Goal: Connect with others

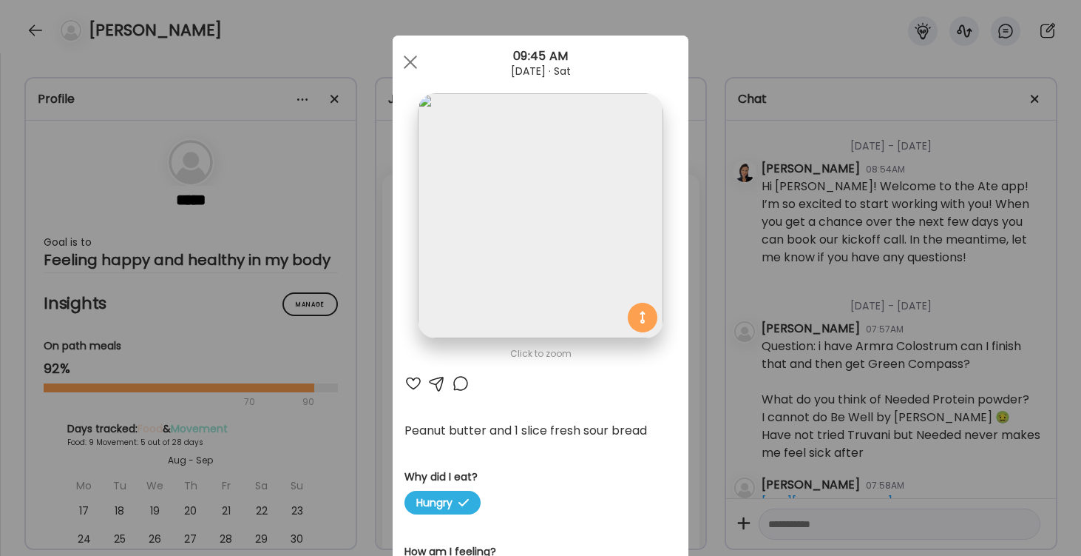
scroll to position [1116, 0]
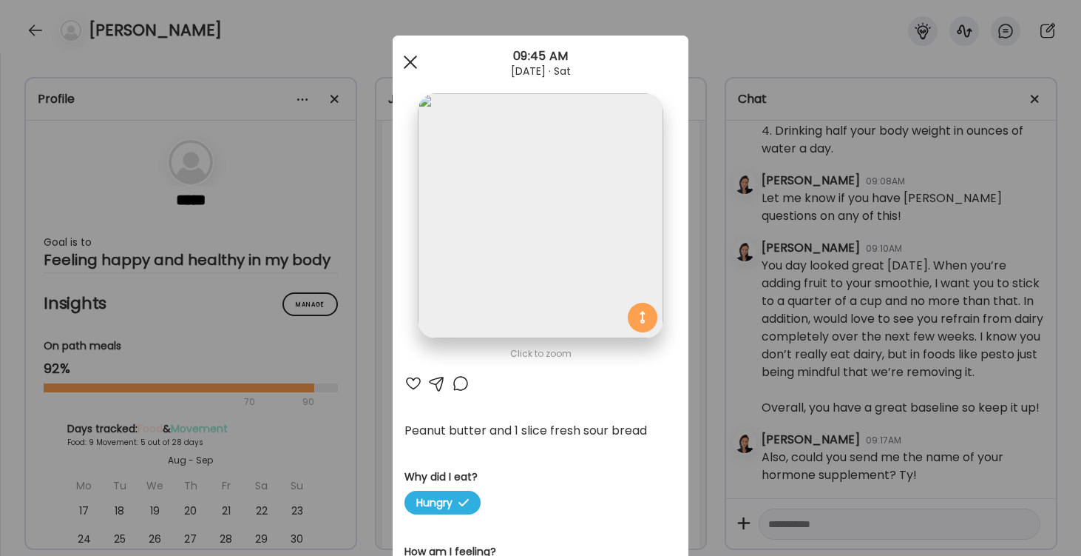
click at [417, 61] on div at bounding box center [411, 62] width 30 height 30
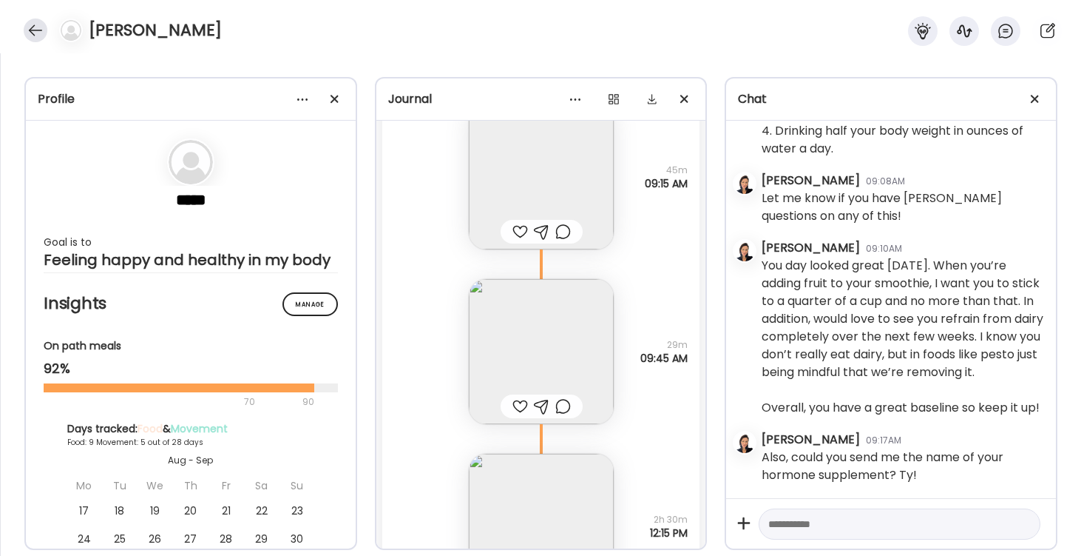
click at [30, 25] on div at bounding box center [36, 30] width 24 height 24
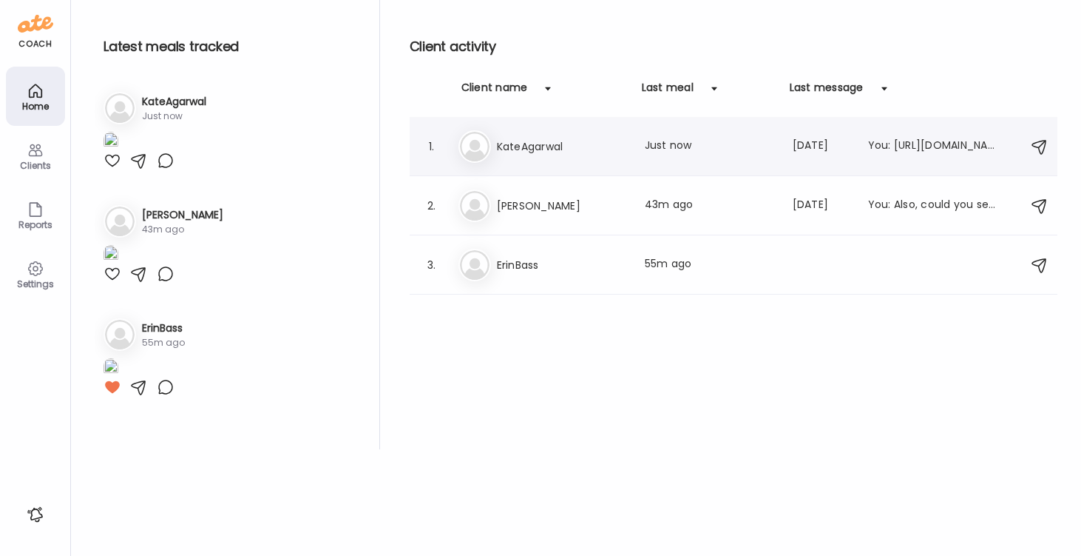
click at [526, 152] on h3 "KateAgarwal" at bounding box center [562, 147] width 130 height 18
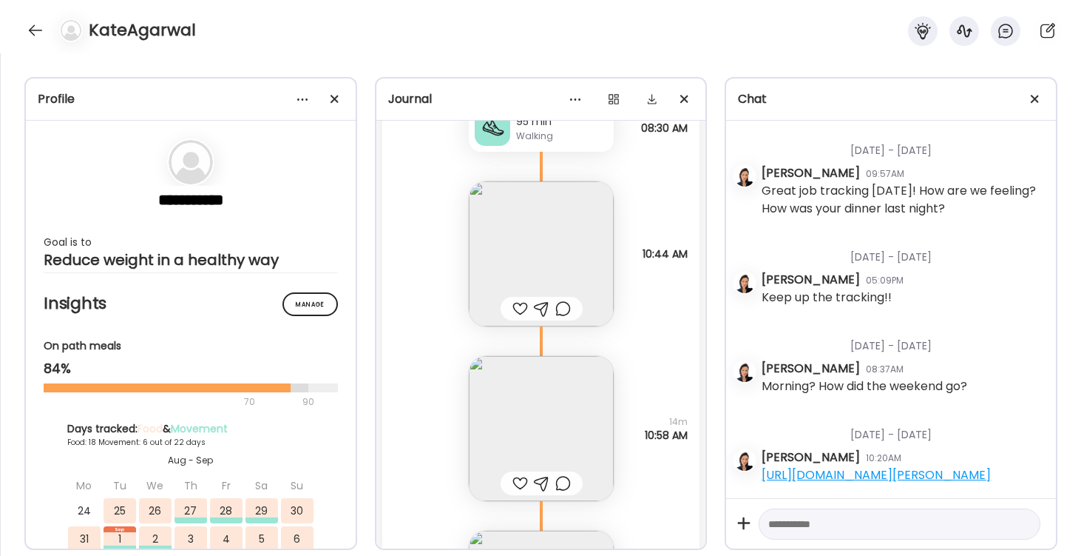
scroll to position [25757, 0]
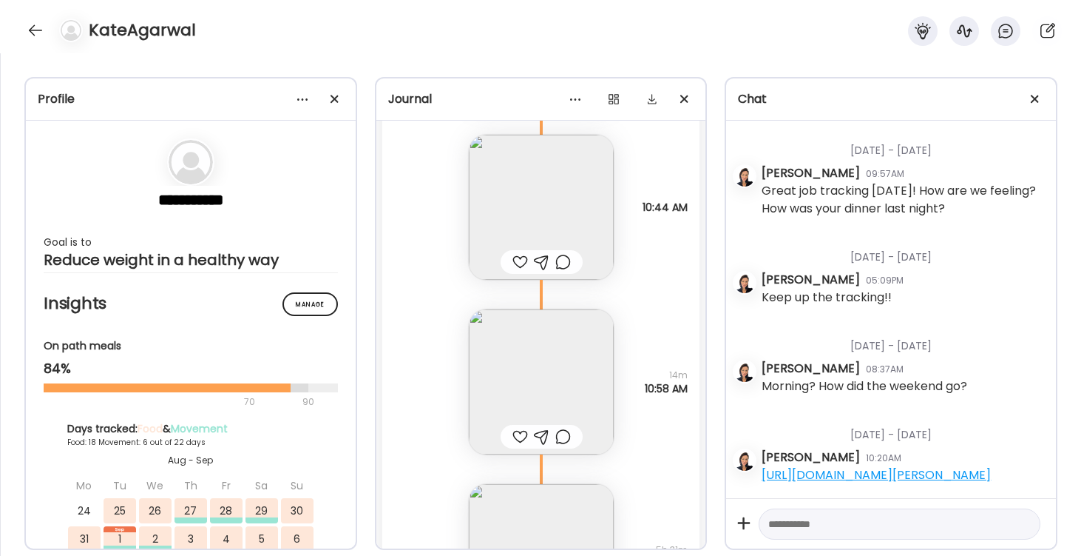
click at [558, 347] on img at bounding box center [541, 381] width 145 height 145
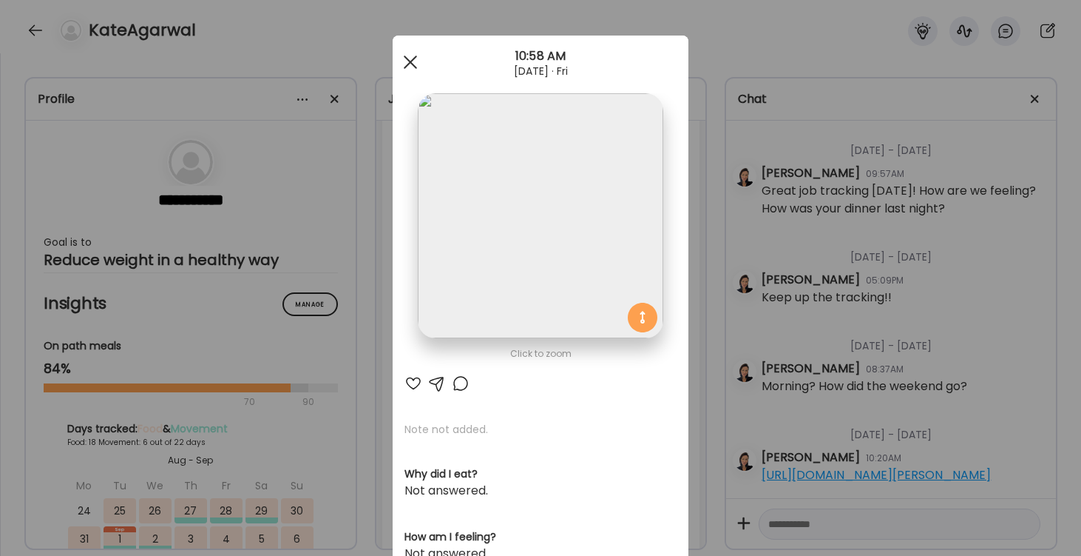
click at [410, 59] on div at bounding box center [411, 62] width 30 height 30
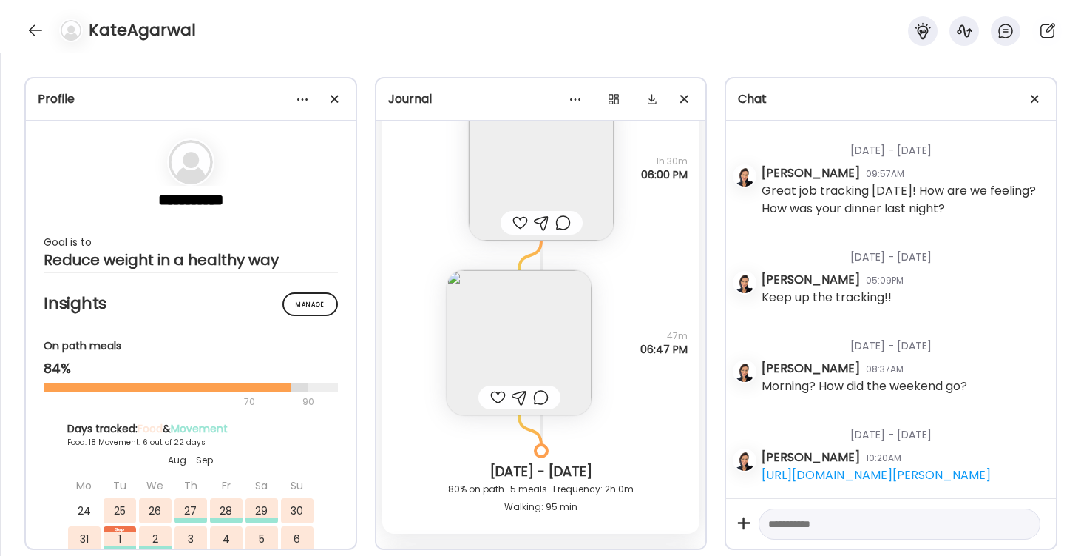
scroll to position [26329, 0]
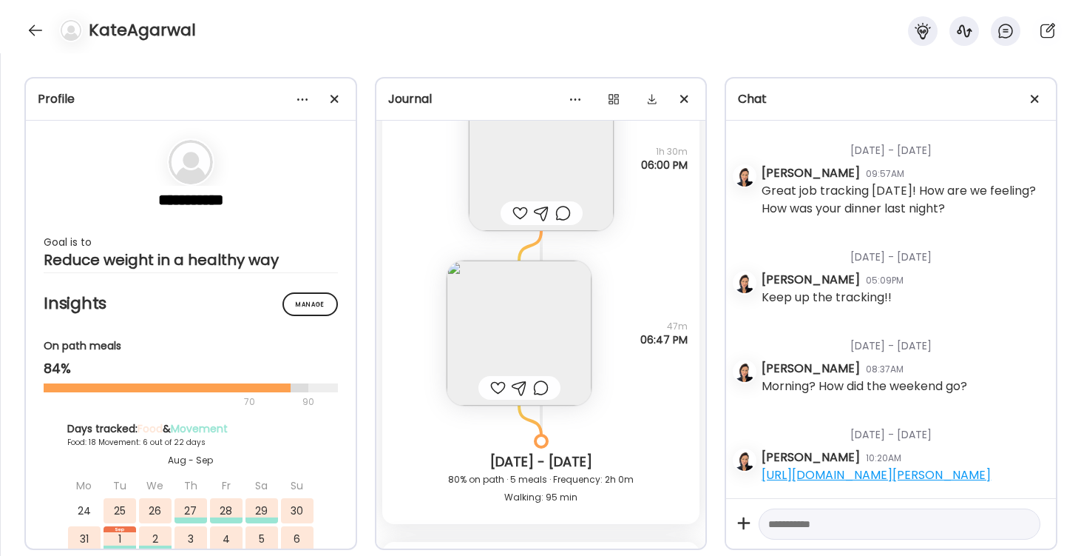
click at [517, 326] on img at bounding box center [519, 332] width 145 height 145
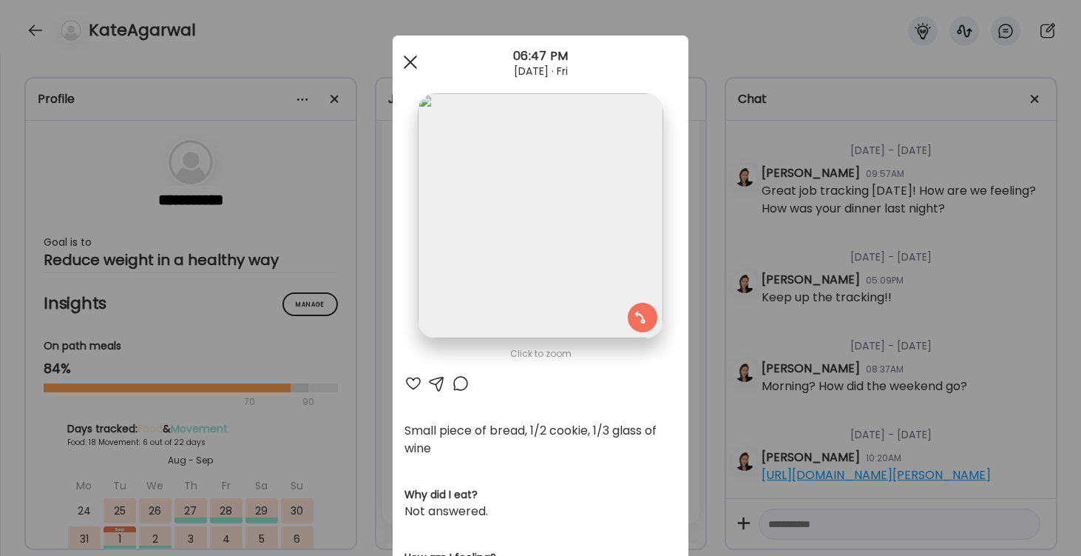
click at [411, 56] on div at bounding box center [411, 62] width 30 height 30
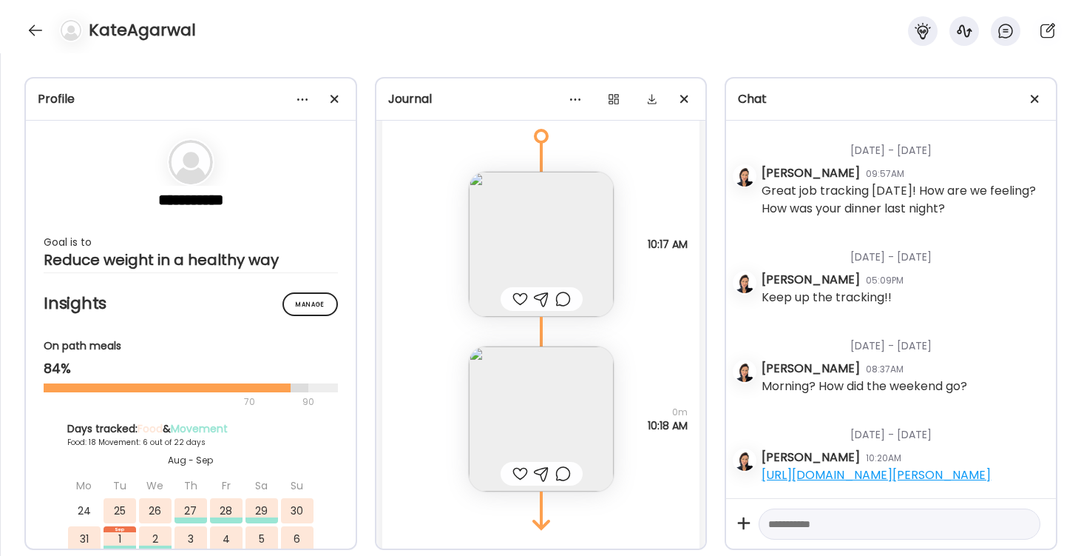
scroll to position [26843, 0]
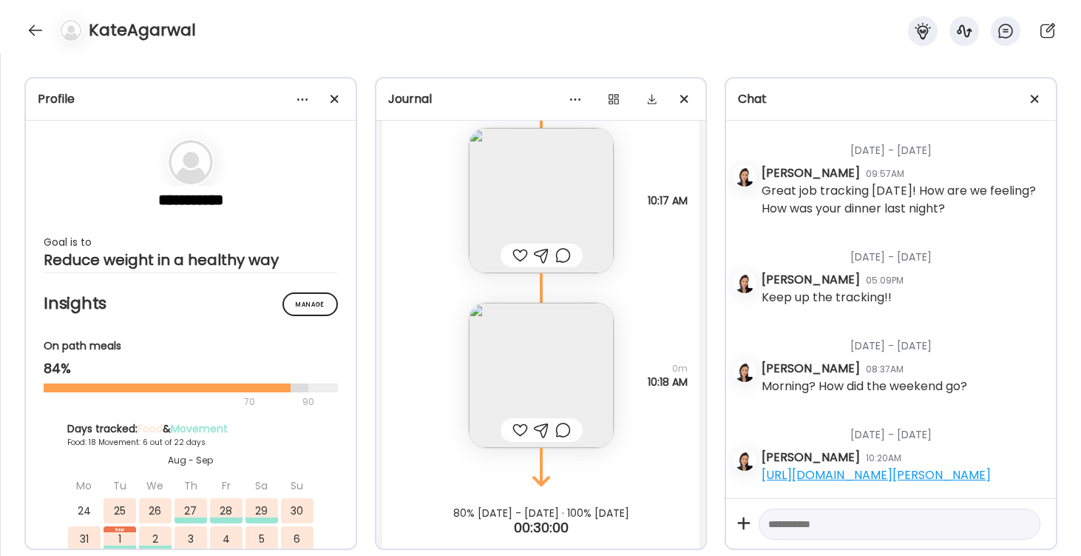
click at [561, 182] on img at bounding box center [541, 200] width 145 height 145
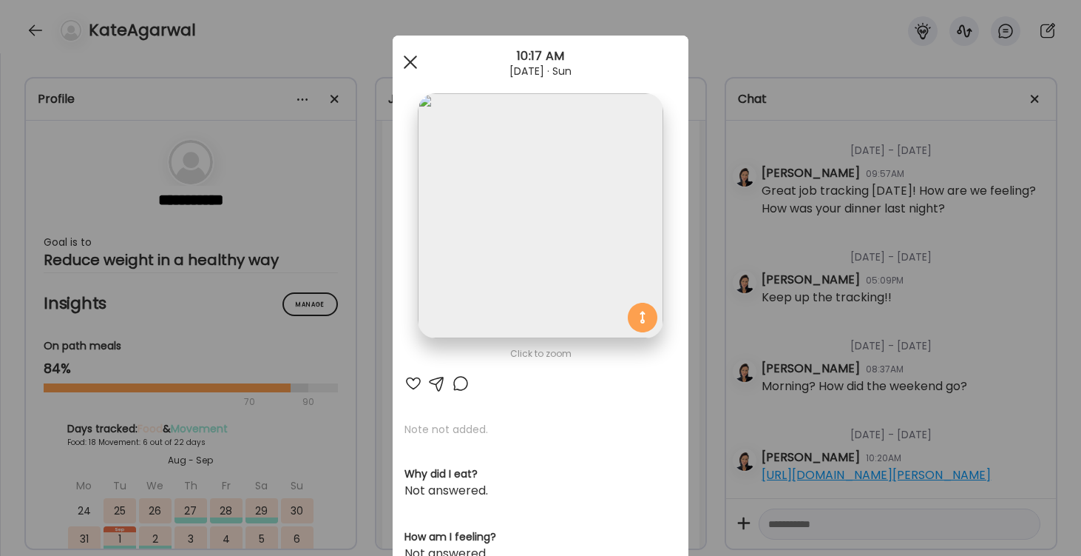
click at [413, 67] on div at bounding box center [411, 62] width 30 height 30
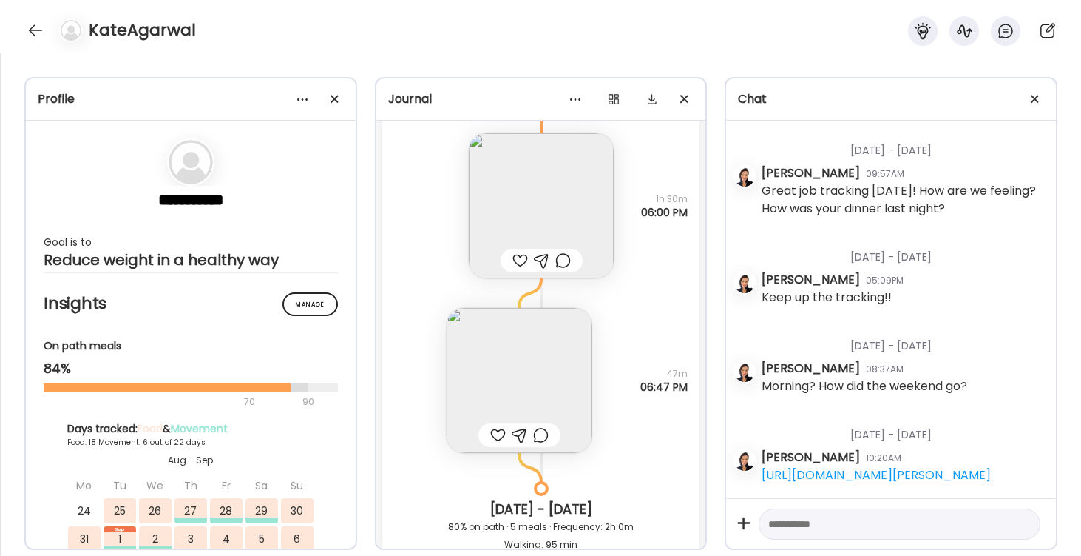
scroll to position [26235, 0]
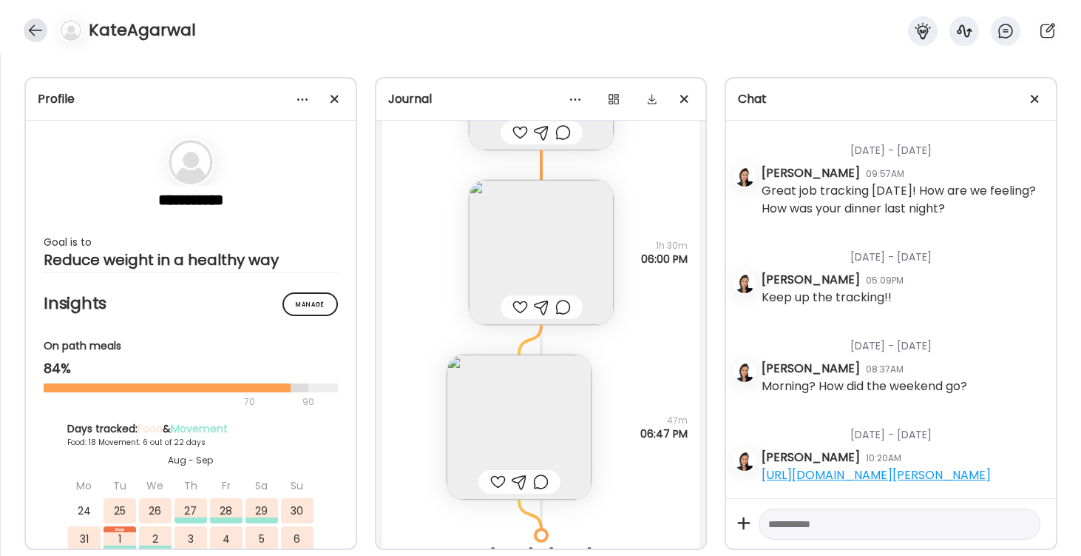
click at [35, 30] on div at bounding box center [36, 30] width 24 height 24
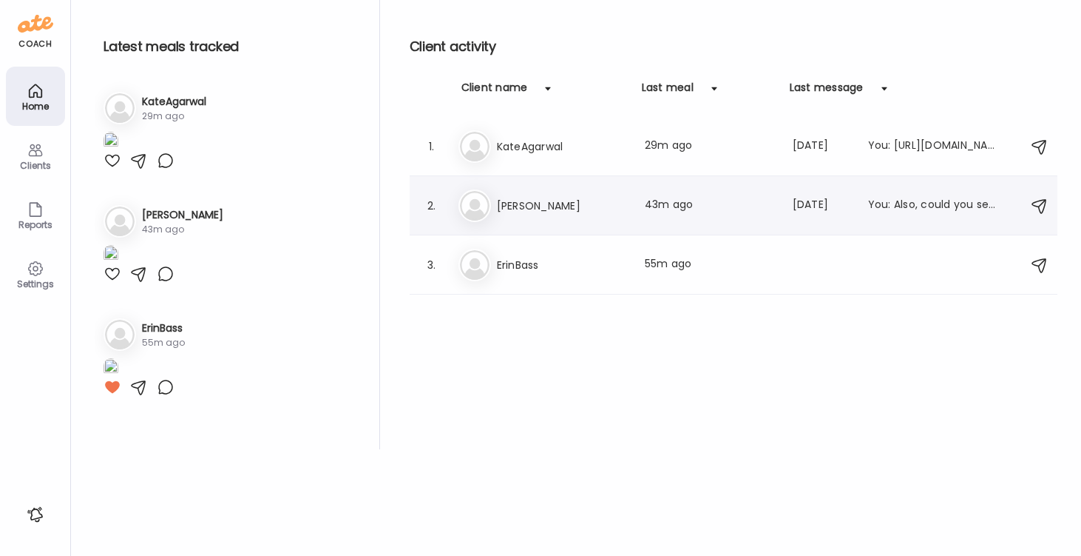
click at [531, 201] on h3 "[PERSON_NAME]" at bounding box center [562, 206] width 130 height 18
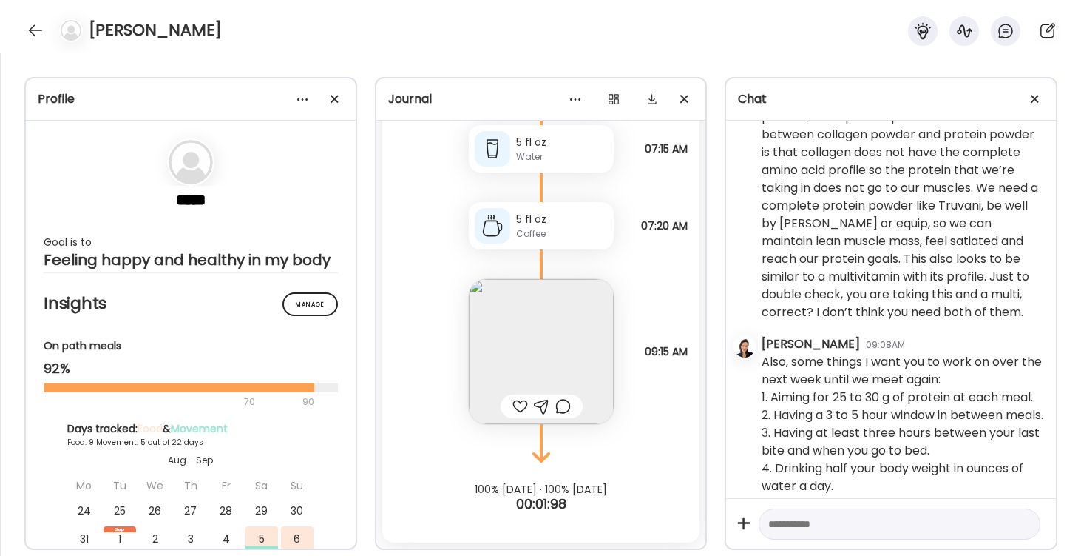
scroll to position [1116, 0]
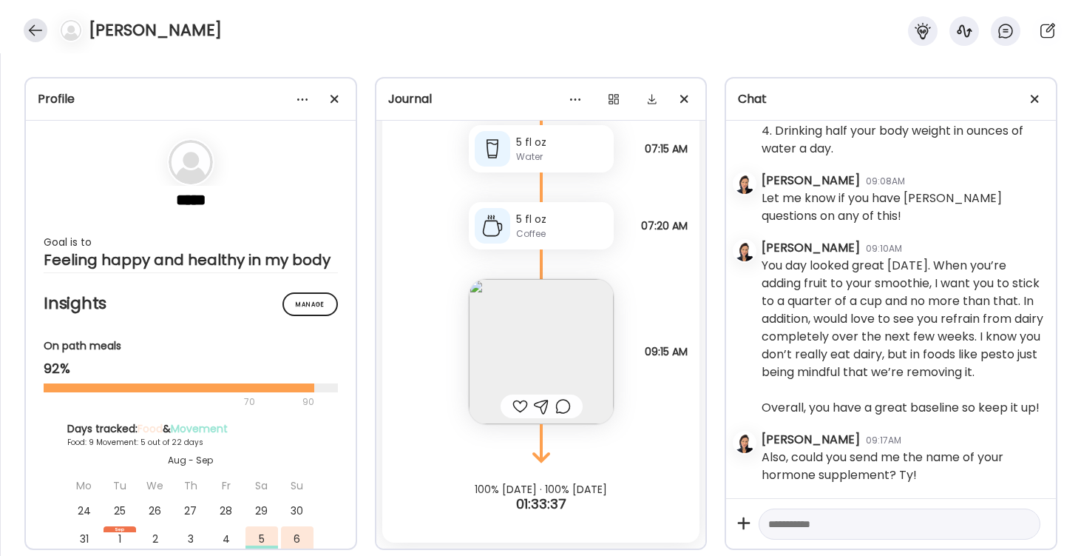
click at [44, 31] on div at bounding box center [36, 30] width 24 height 24
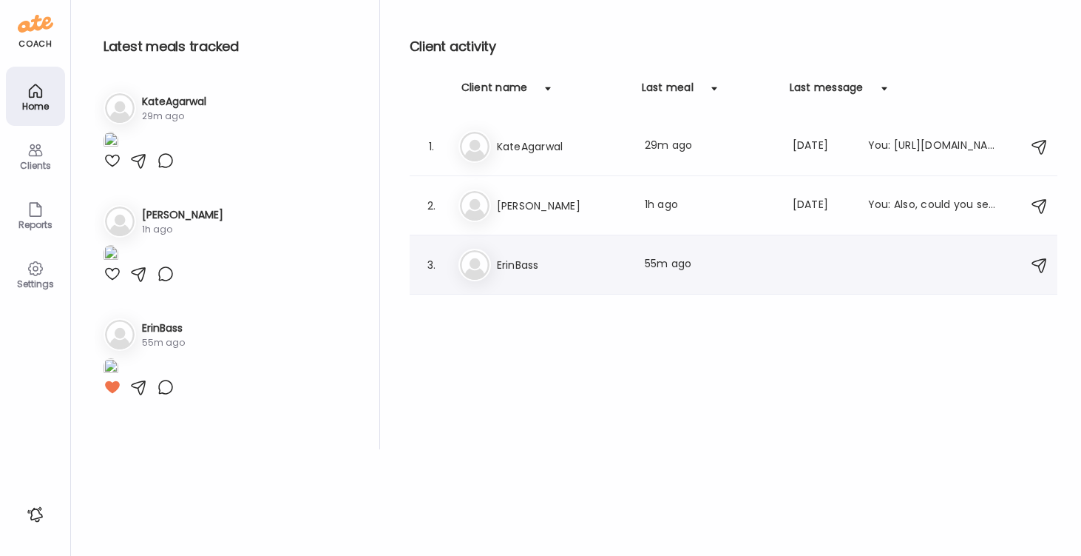
click at [490, 262] on div "Er" at bounding box center [475, 265] width 33 height 33
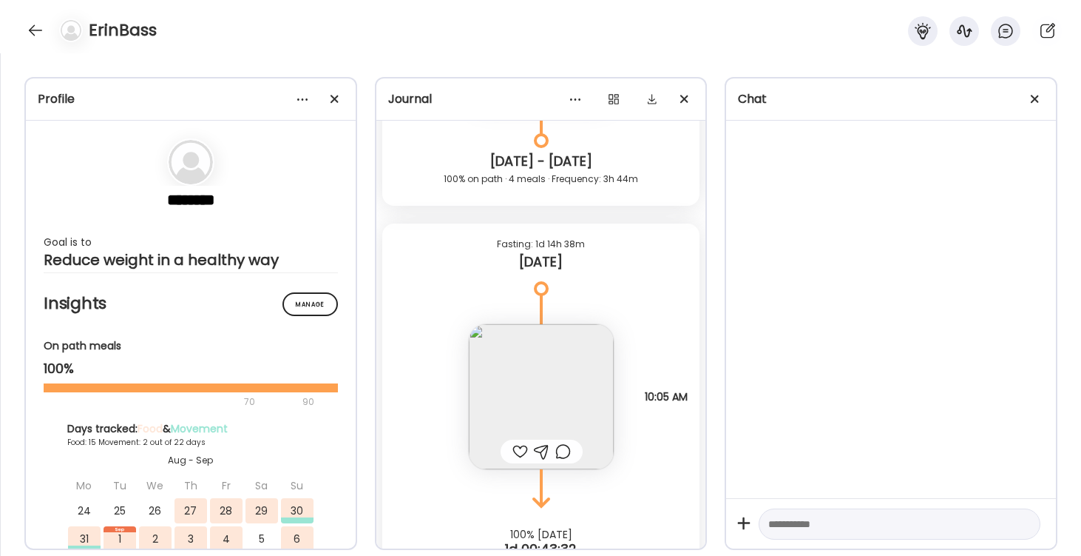
scroll to position [11552, 0]
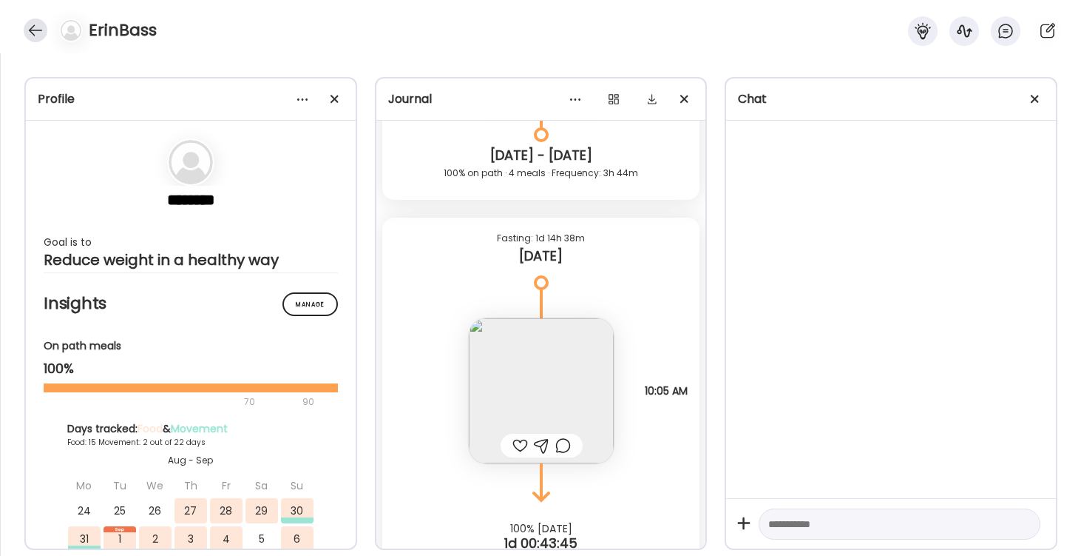
click at [33, 34] on div at bounding box center [36, 30] width 24 height 24
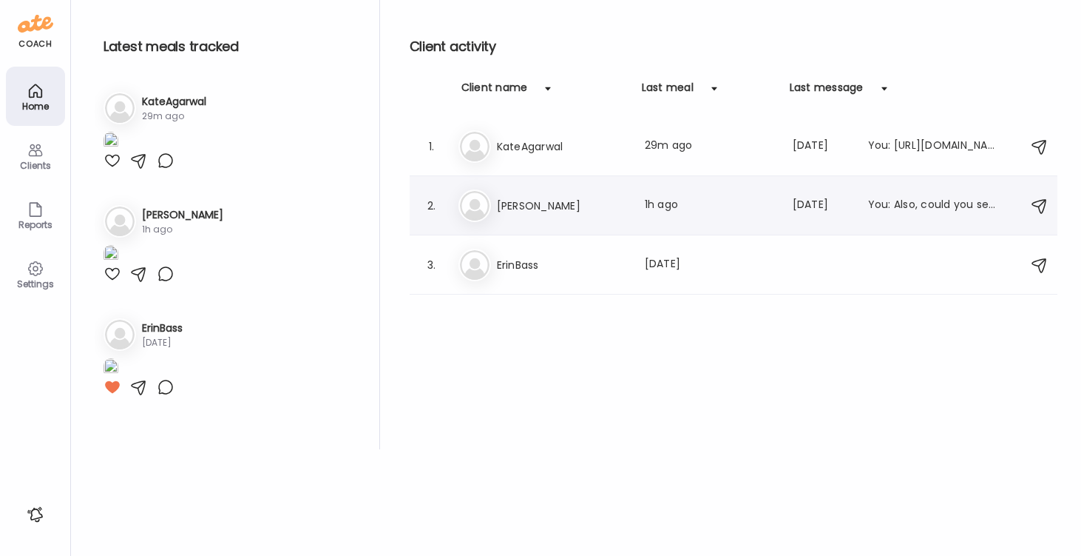
click at [519, 200] on h3 "[PERSON_NAME]" at bounding box center [562, 206] width 130 height 18
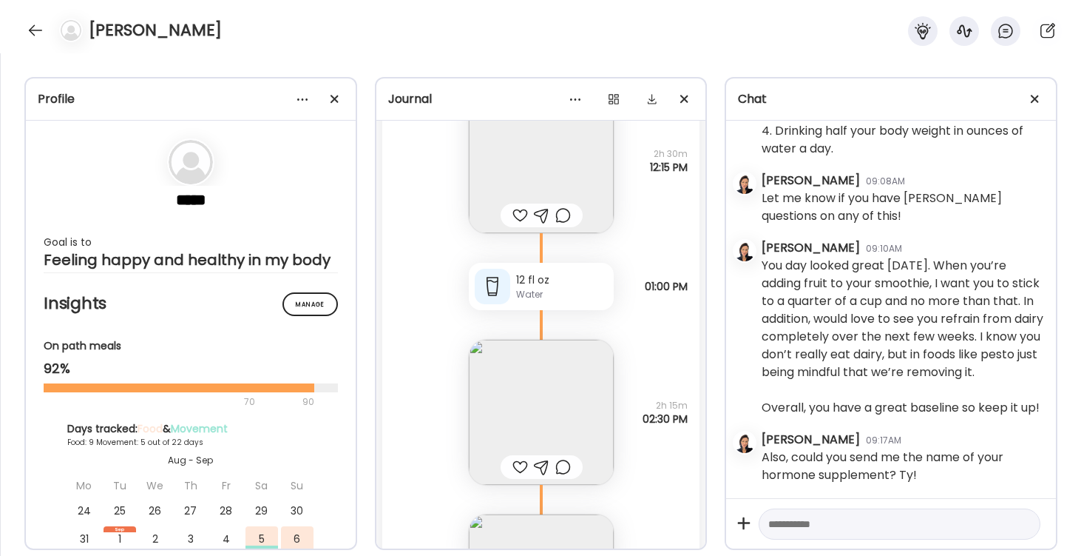
scroll to position [12643, 0]
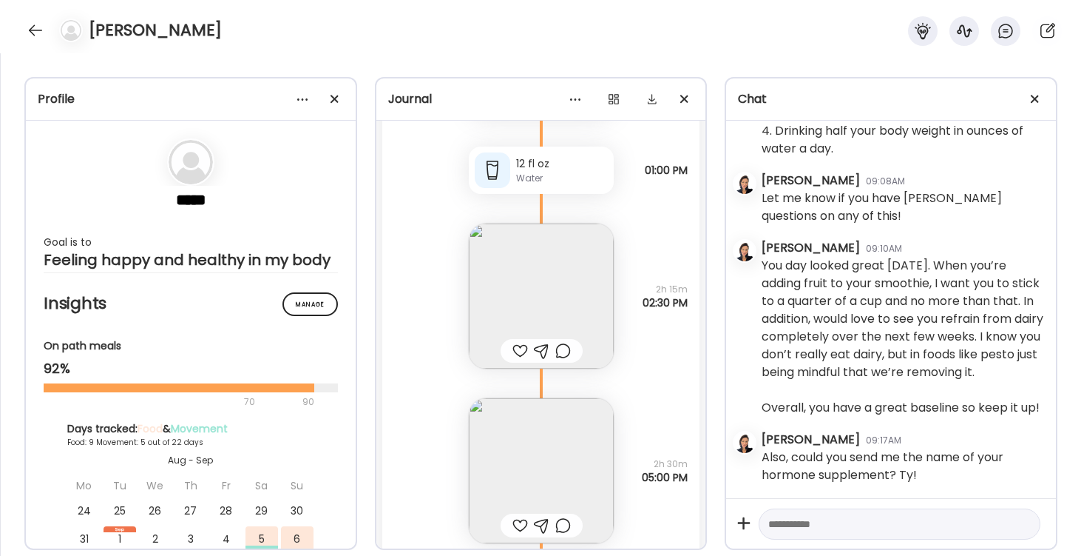
click at [547, 314] on img at bounding box center [541, 295] width 145 height 145
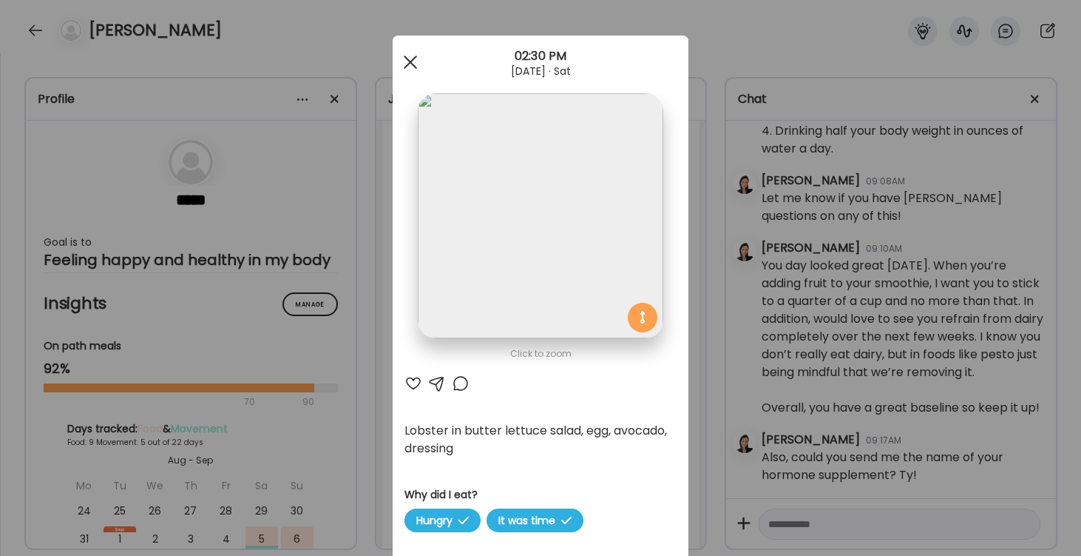
click at [399, 55] on div at bounding box center [411, 62] width 30 height 30
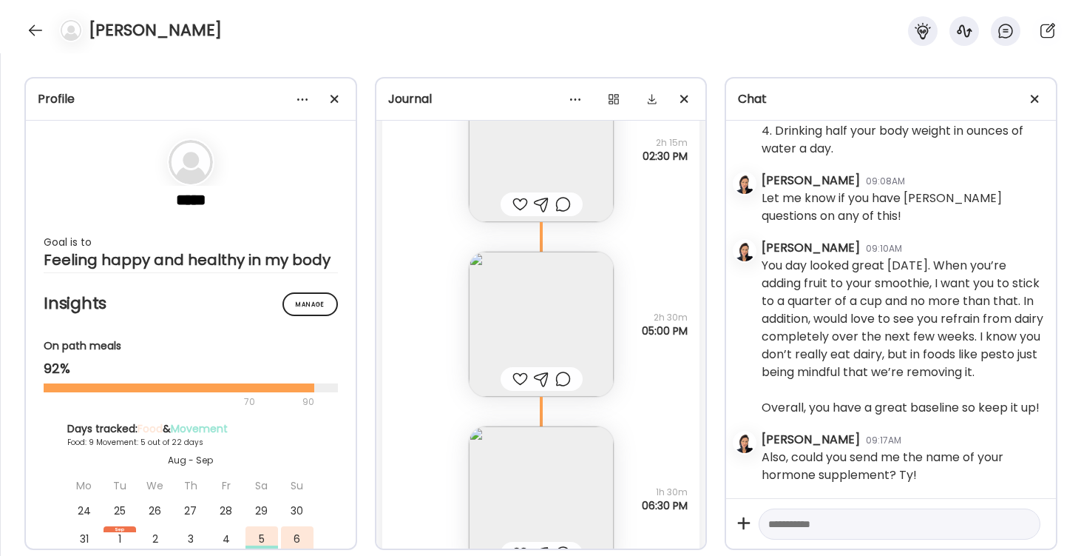
scroll to position [12820, 0]
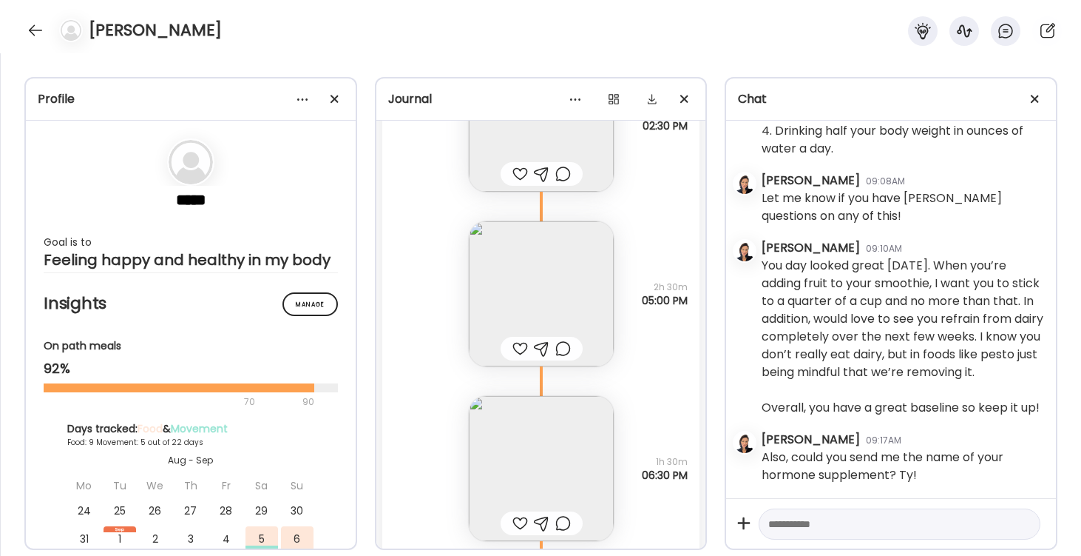
click at [559, 459] on img at bounding box center [541, 468] width 145 height 145
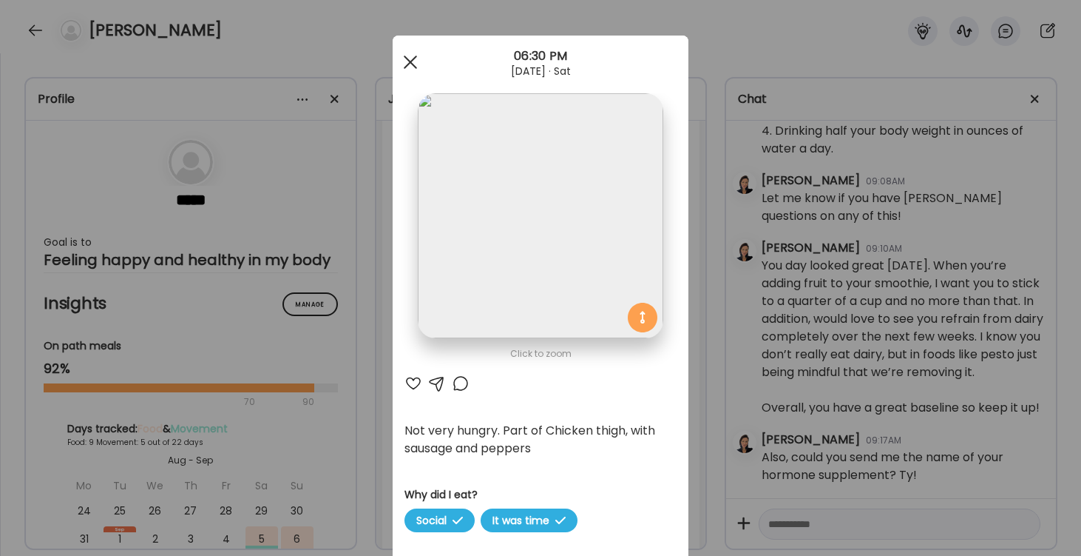
click at [410, 64] on span at bounding box center [410, 61] width 13 height 13
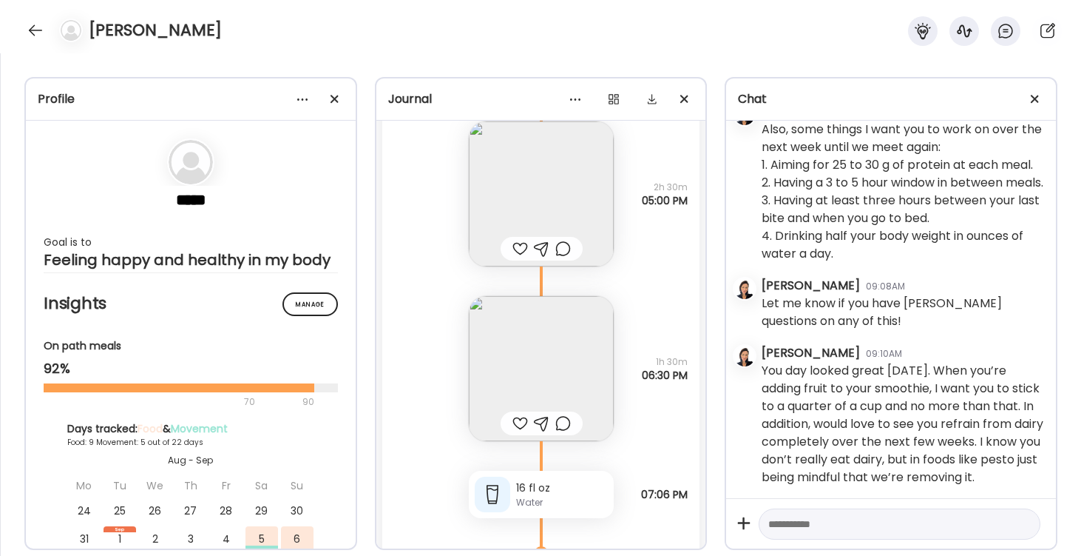
scroll to position [12962, 0]
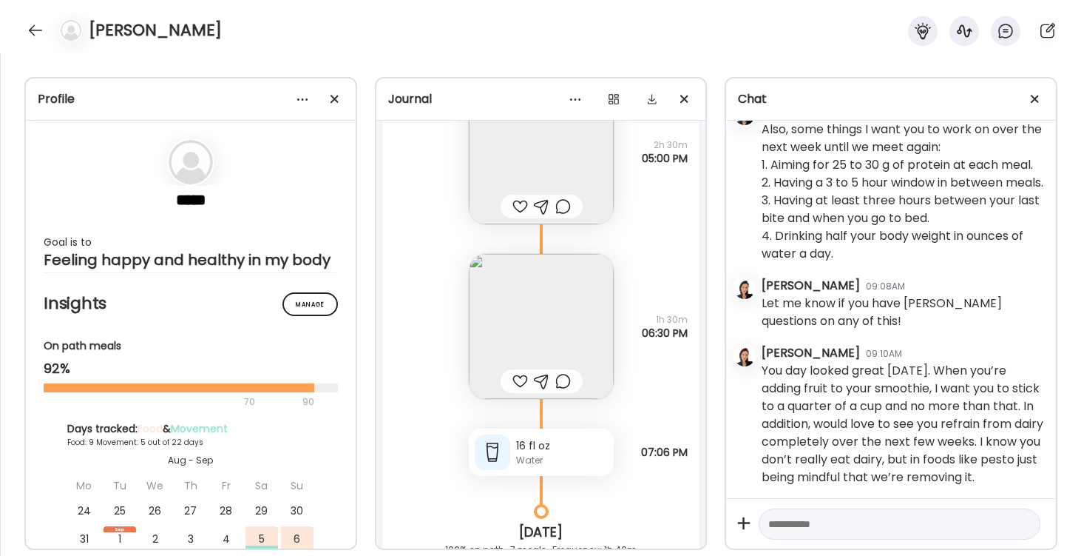
click at [558, 319] on img at bounding box center [541, 326] width 145 height 145
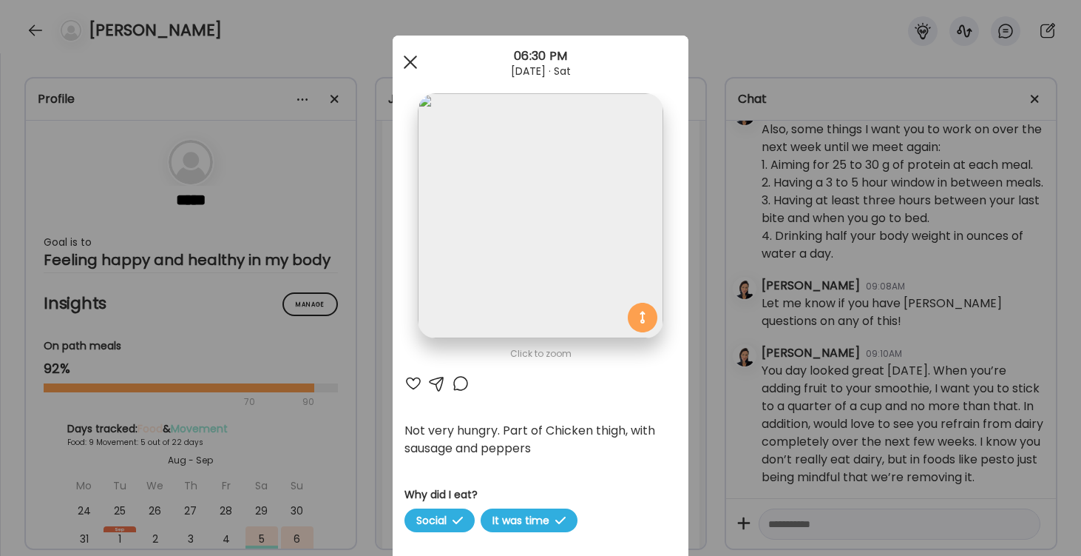
click at [411, 59] on div at bounding box center [411, 62] width 30 height 30
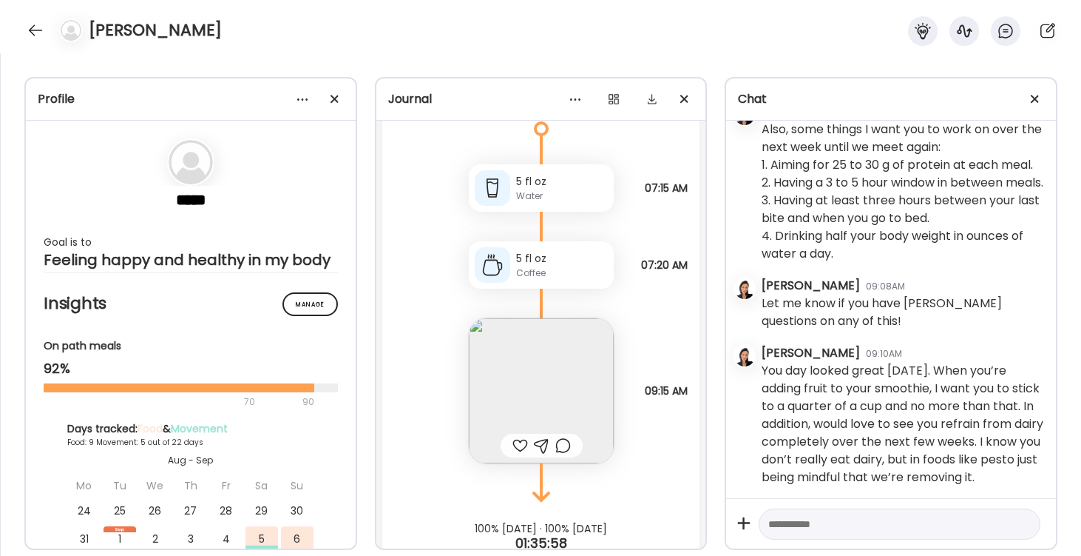
scroll to position [13512, 0]
click at [556, 351] on img at bounding box center [541, 389] width 145 height 145
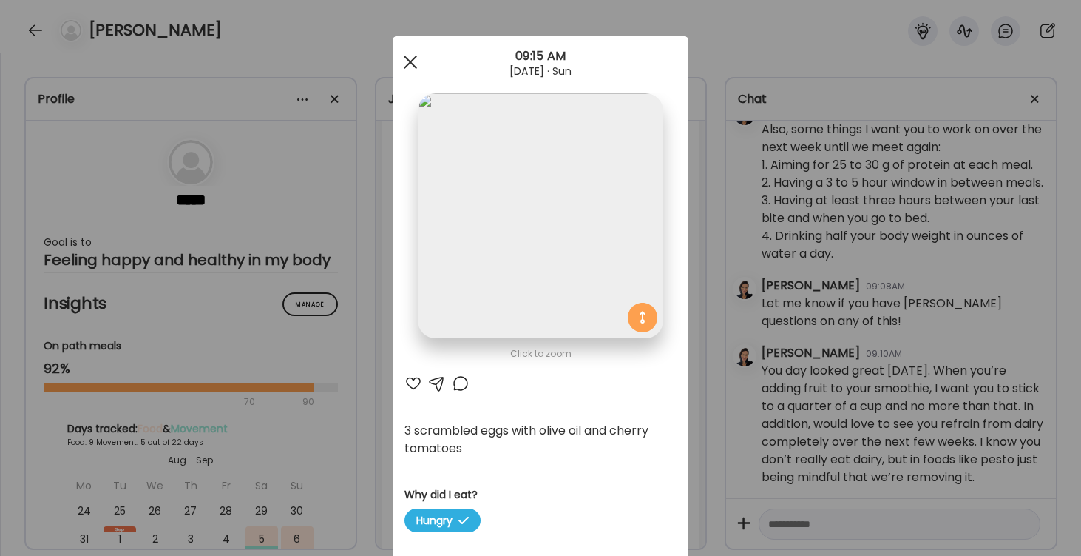
click at [406, 64] on div at bounding box center [411, 62] width 30 height 30
